Goal: Transaction & Acquisition: Purchase product/service

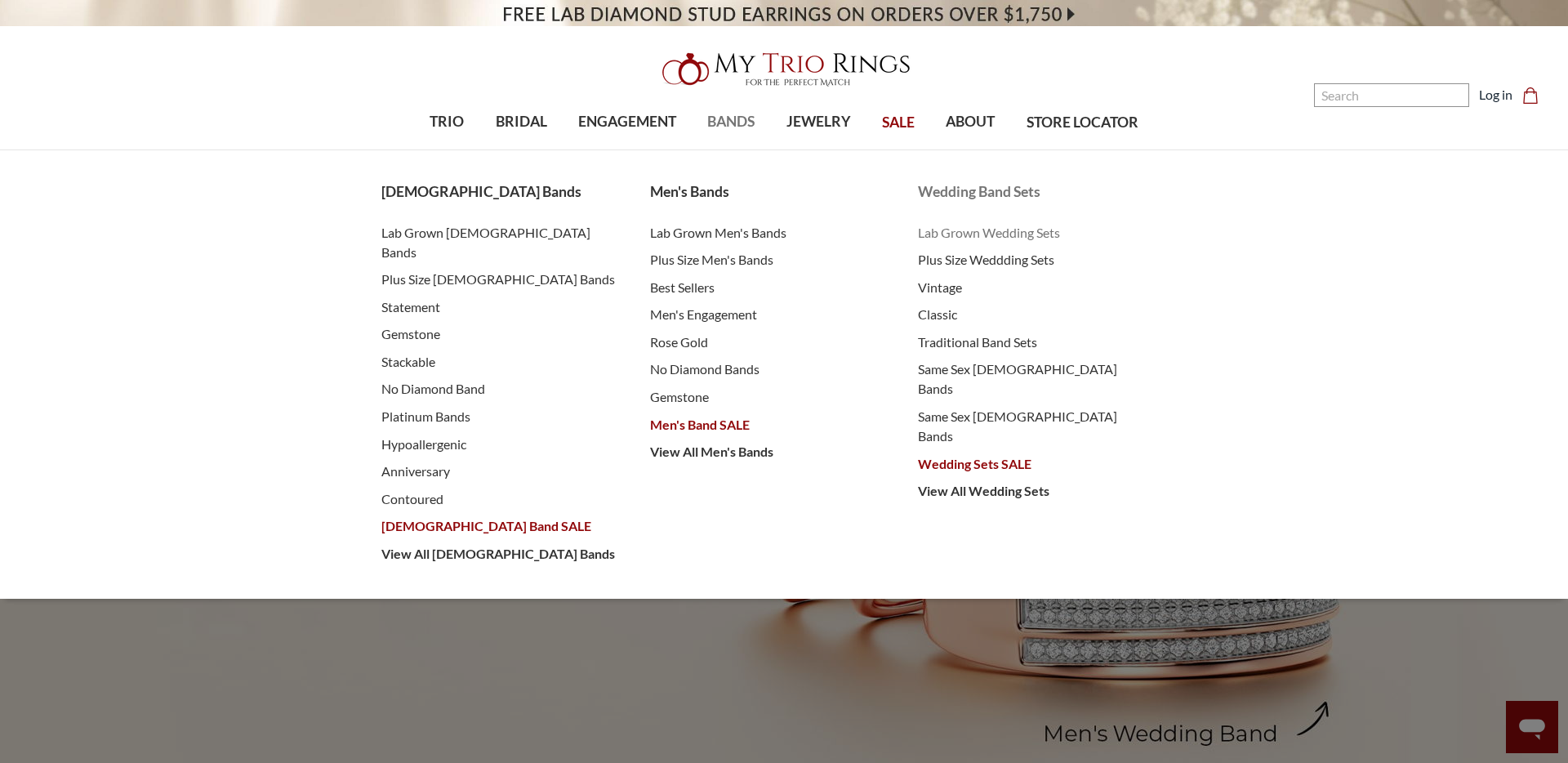
click at [960, 230] on span "Lab Grown Wedding Sets" at bounding box center [1035, 232] width 236 height 20
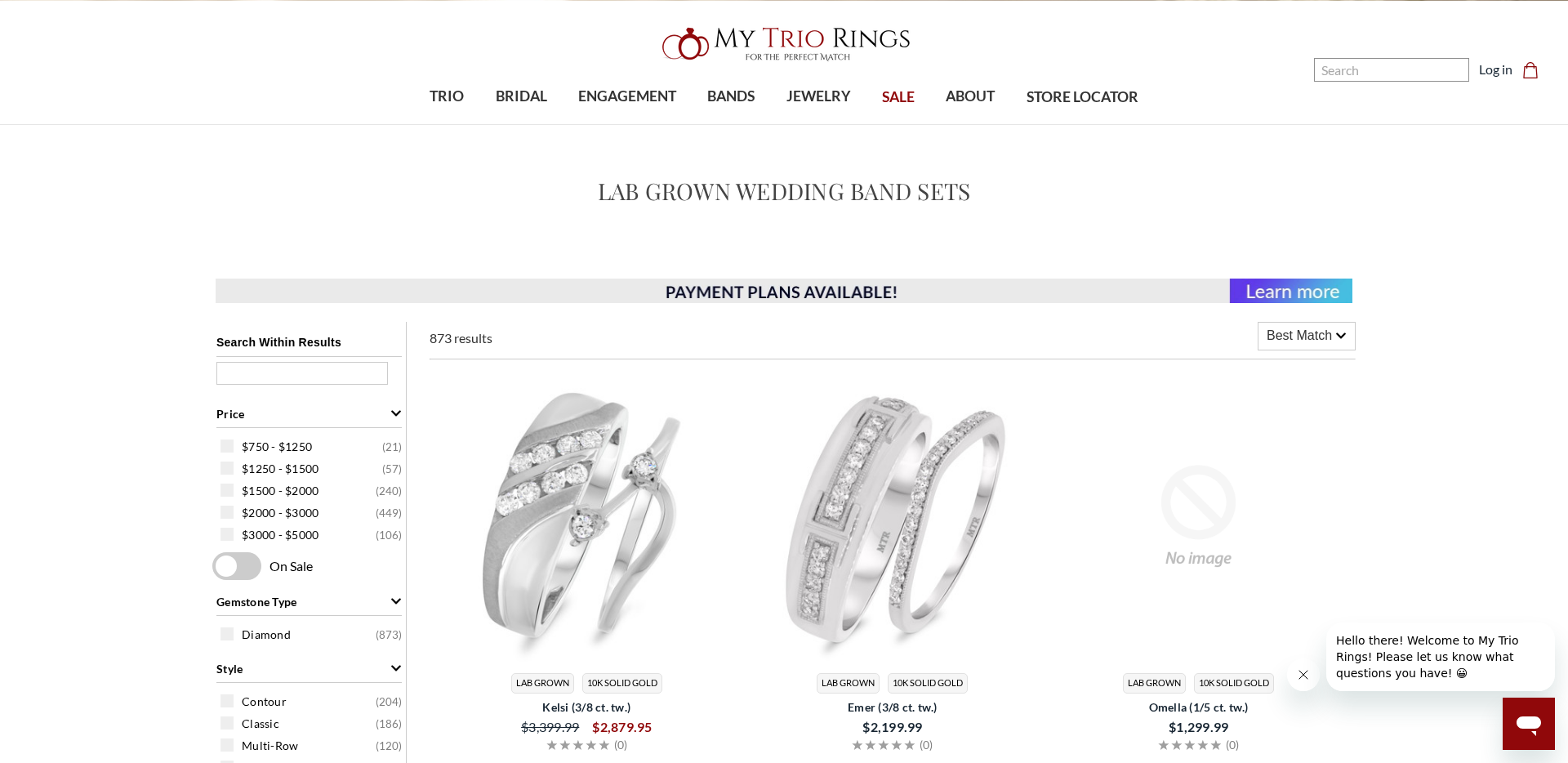
scroll to position [27, 0]
click at [612, 499] on img at bounding box center [587, 516] width 293 height 293
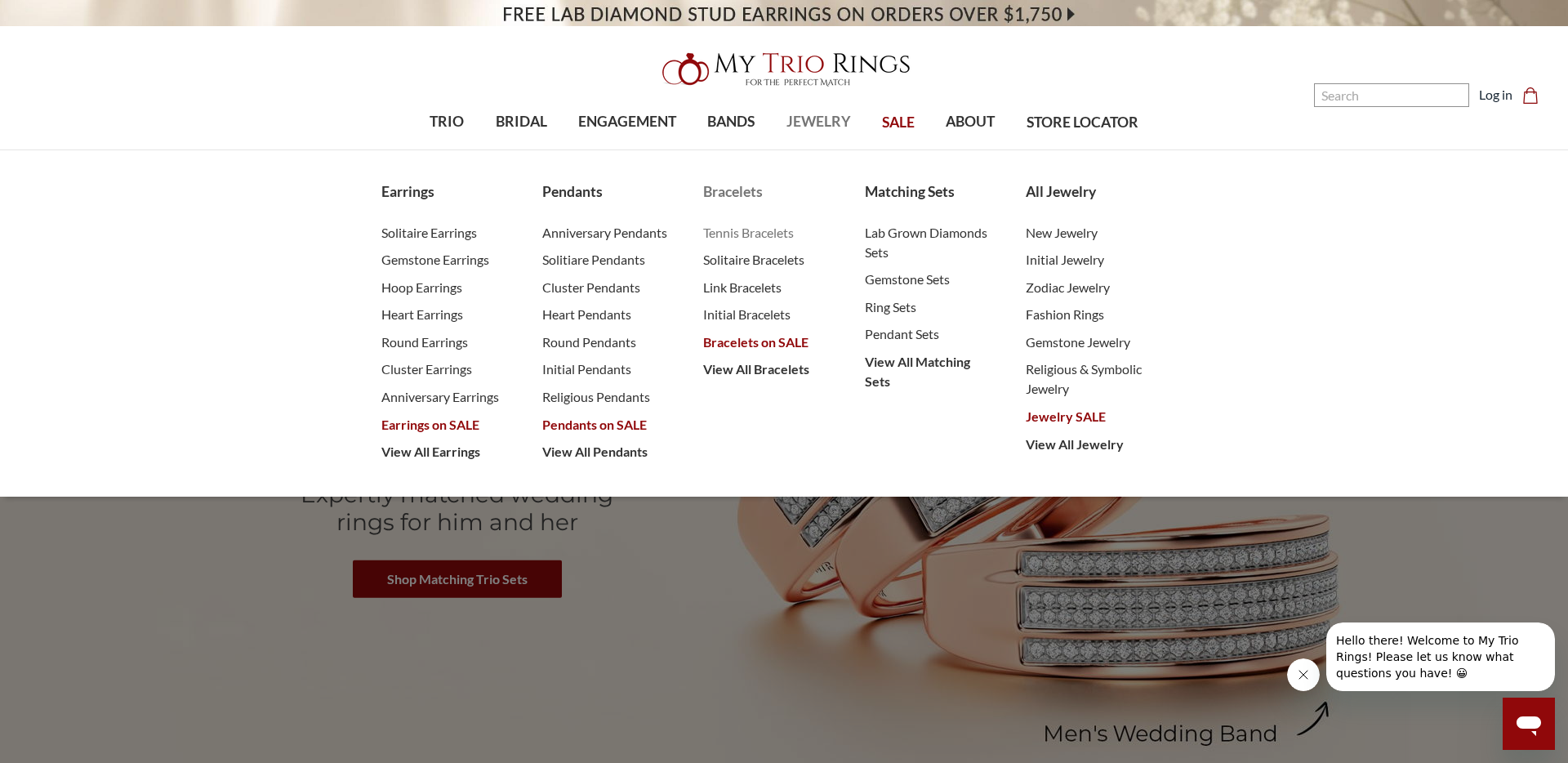
click at [759, 232] on span "Tennis Bracelets" at bounding box center [767, 232] width 128 height 20
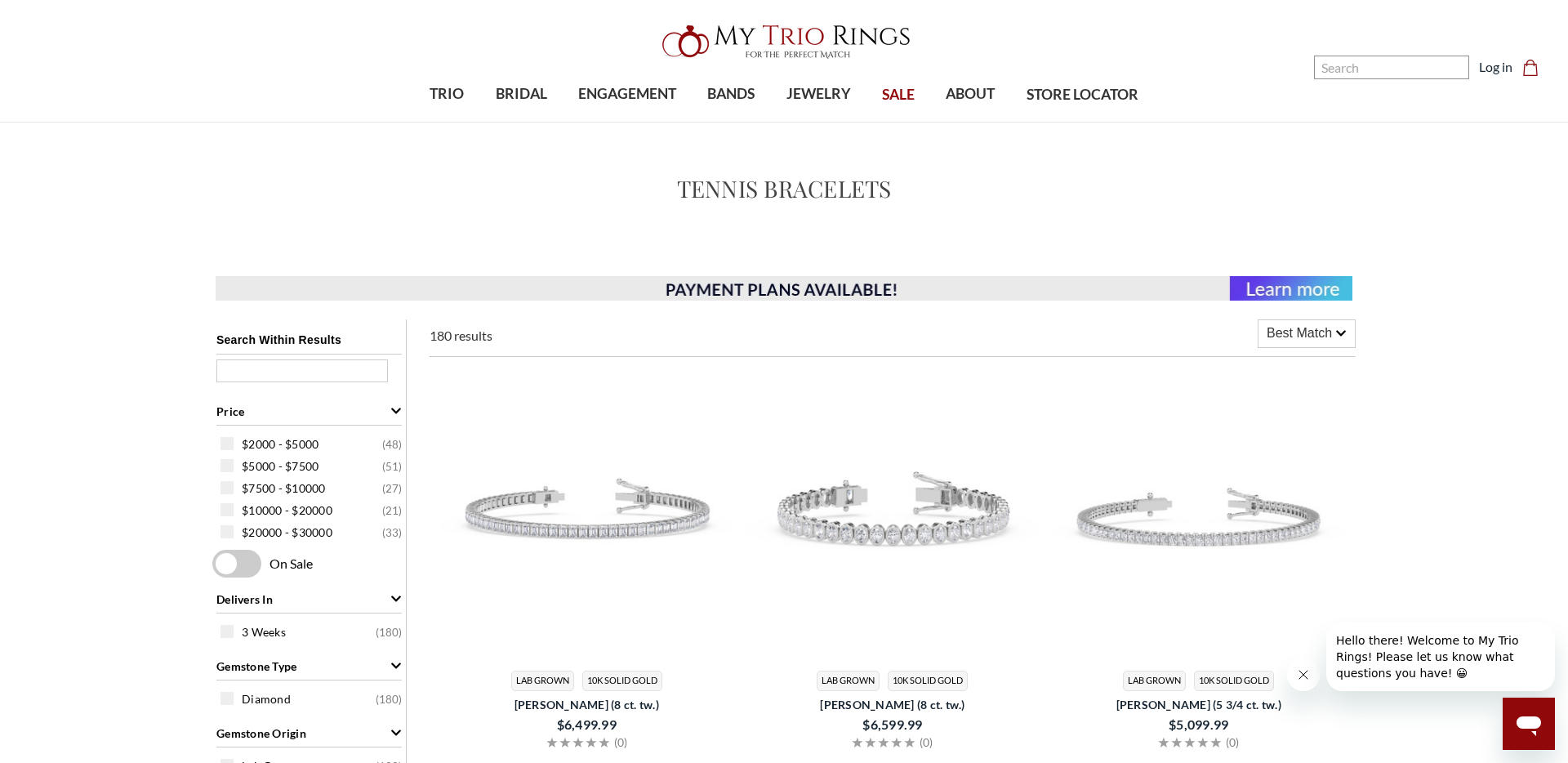
click at [604, 525] on img at bounding box center [587, 514] width 293 height 293
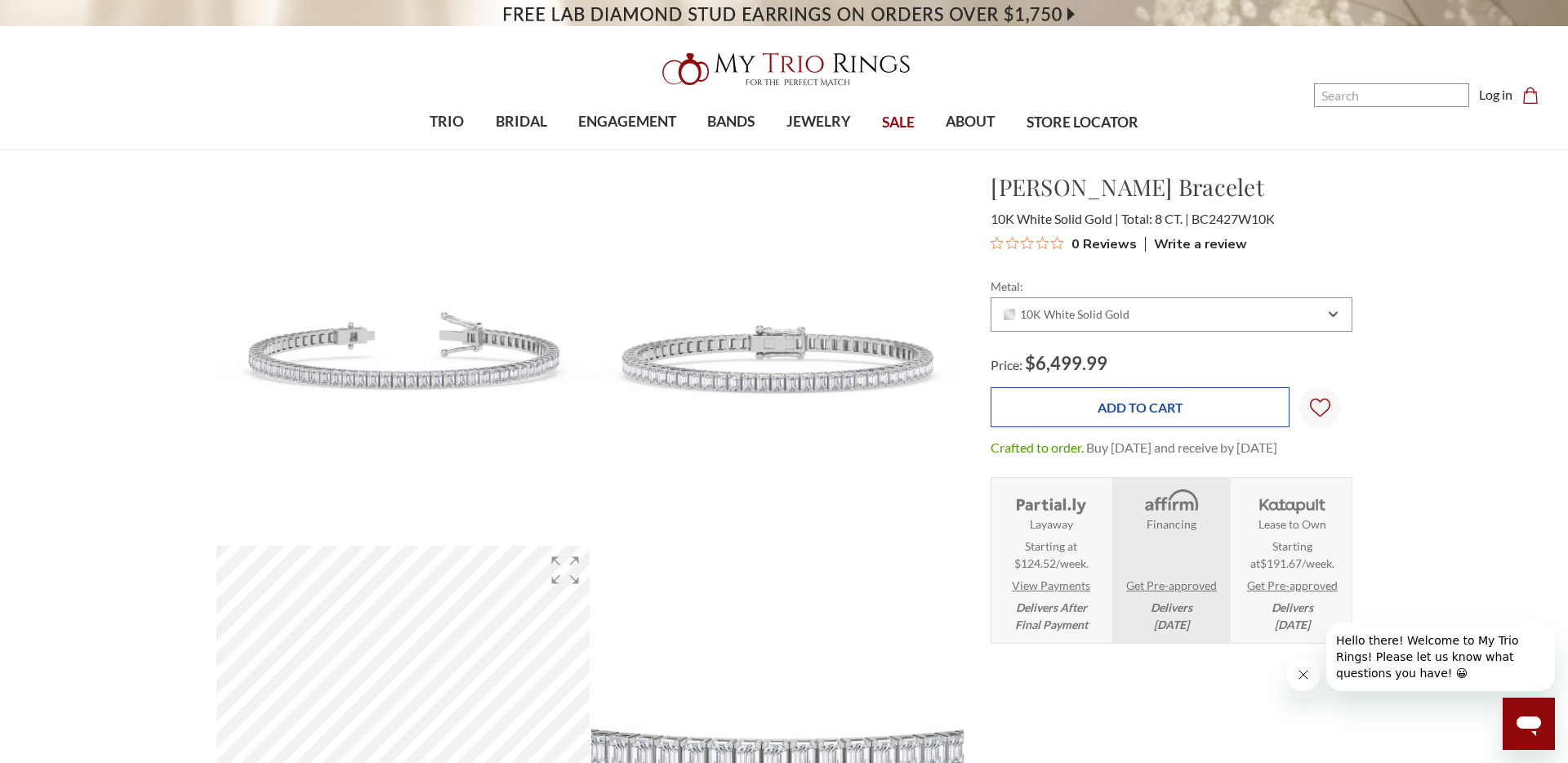
click at [1179, 414] on input "Add to Cart" at bounding box center [1140, 407] width 299 height 40
type input "Add to Cart"
